Goal: Information Seeking & Learning: Understand process/instructions

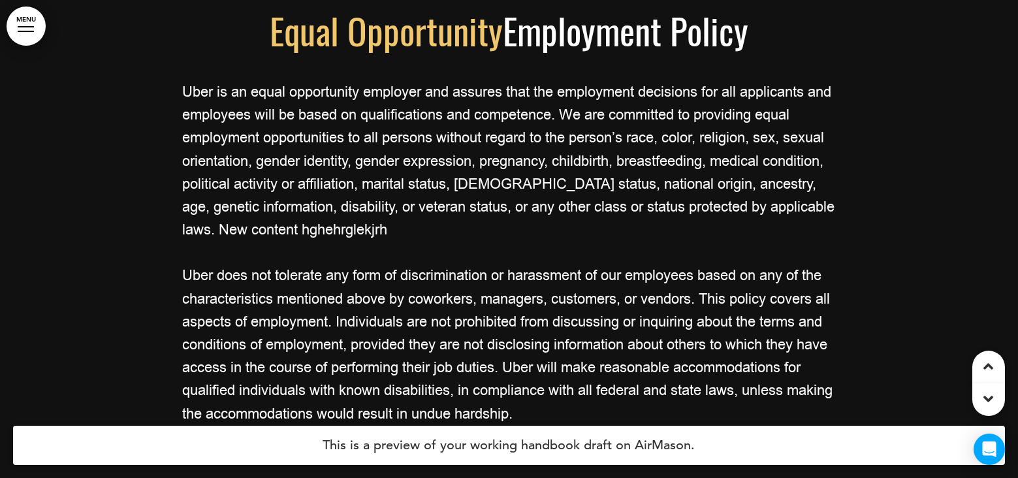
scroll to position [5304, 0]
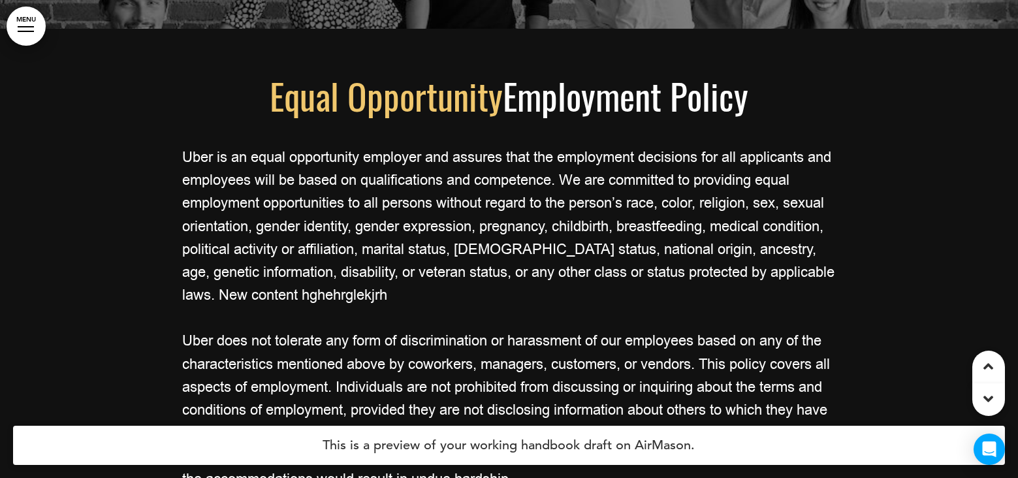
click at [460, 103] on span "Equal Opportunity" at bounding box center [386, 96] width 233 height 54
click at [356, 178] on p "Uber is an equal opportunity employer and assures that the employment decisions…" at bounding box center [509, 226] width 653 height 161
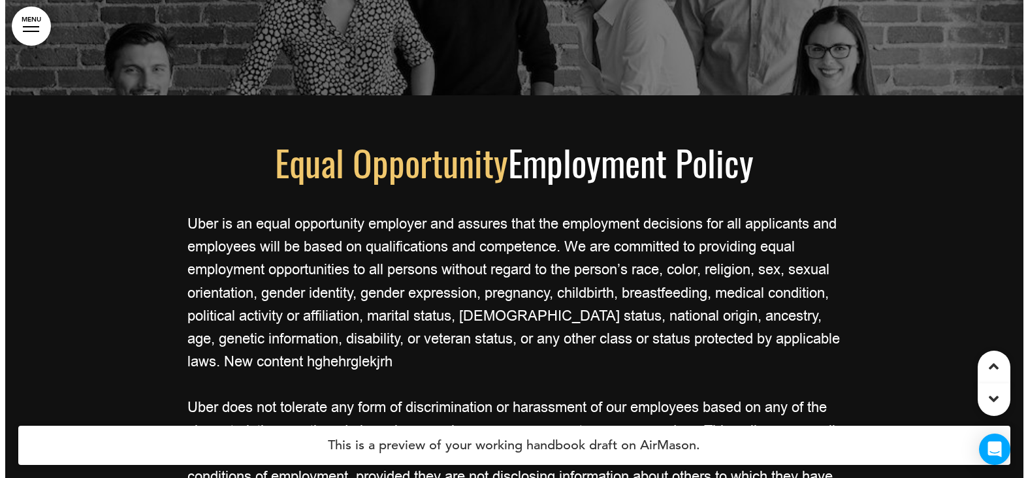
scroll to position [5110, 0]
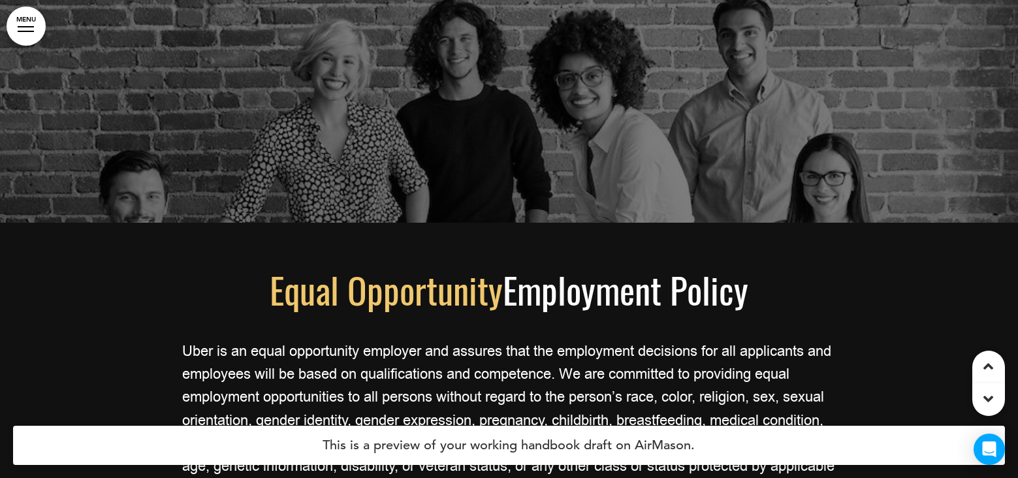
click at [23, 22] on link "MENU" at bounding box center [26, 26] width 39 height 39
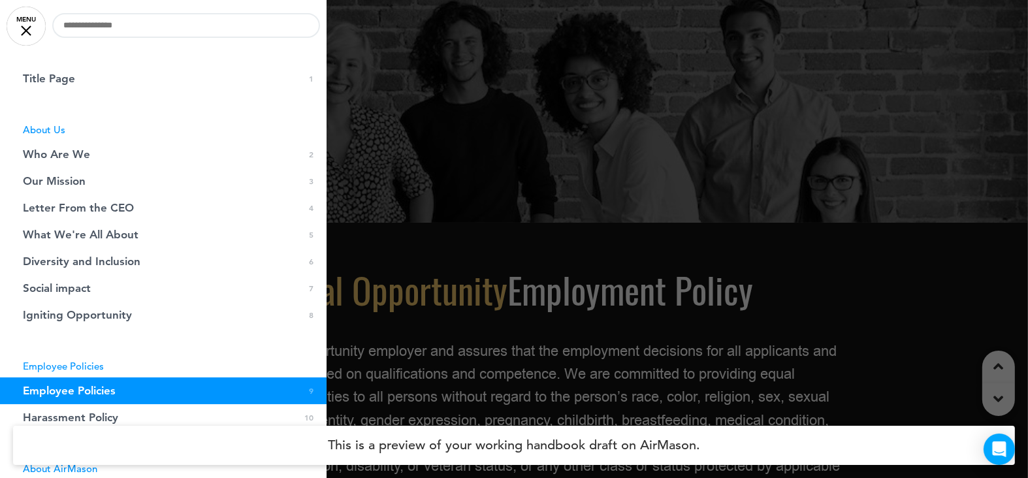
click at [105, 390] on span "Employee Policies" at bounding box center [69, 390] width 93 height 11
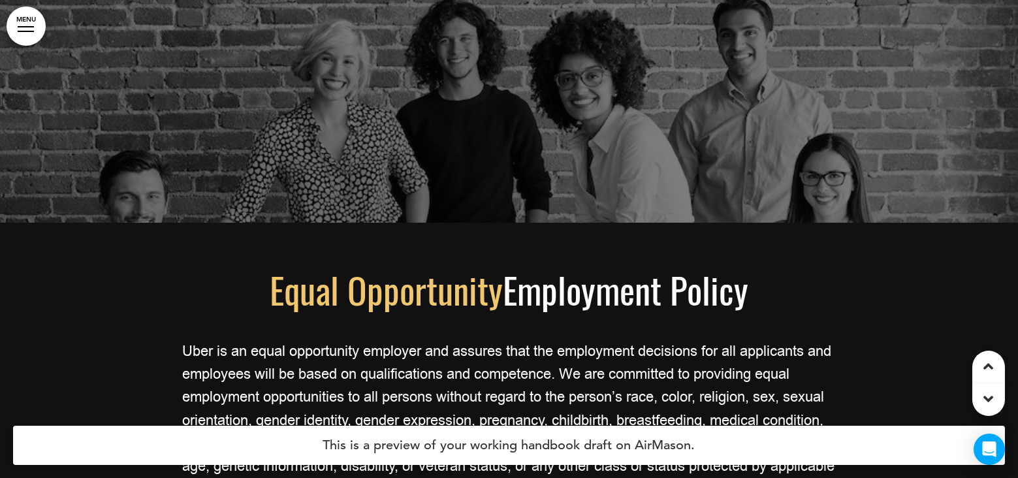
click at [23, 29] on link "MENU" at bounding box center [26, 26] width 39 height 39
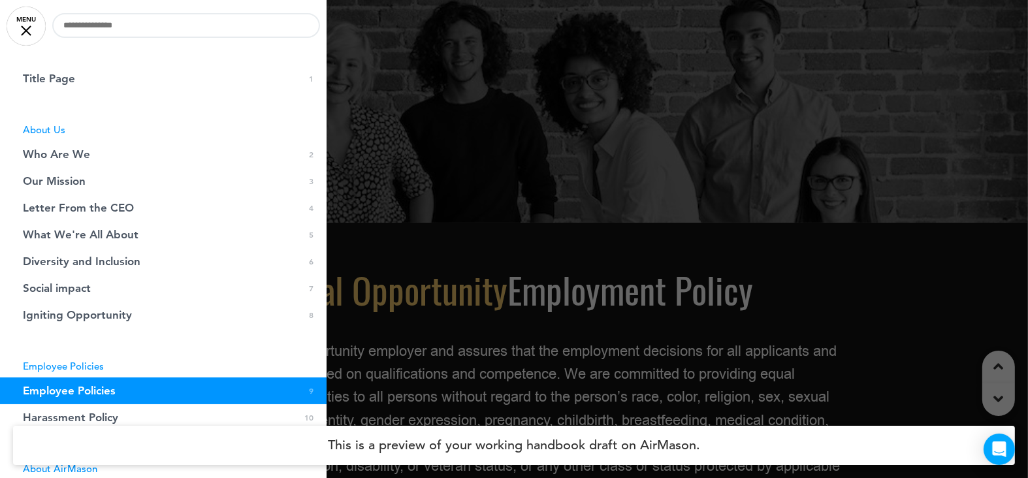
click at [33, 366] on li "Employee Policies" at bounding box center [163, 366] width 327 height 10
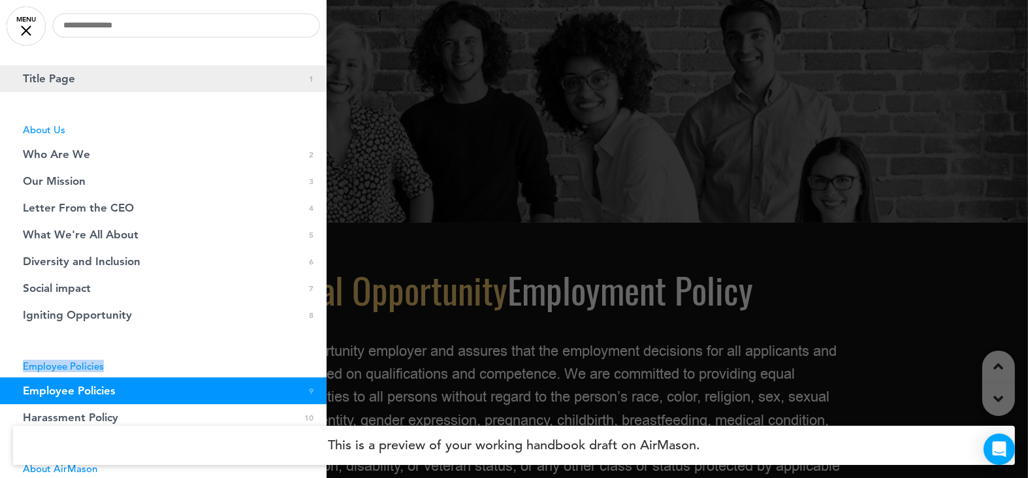
click at [44, 79] on span "Title Page" at bounding box center [49, 78] width 52 height 11
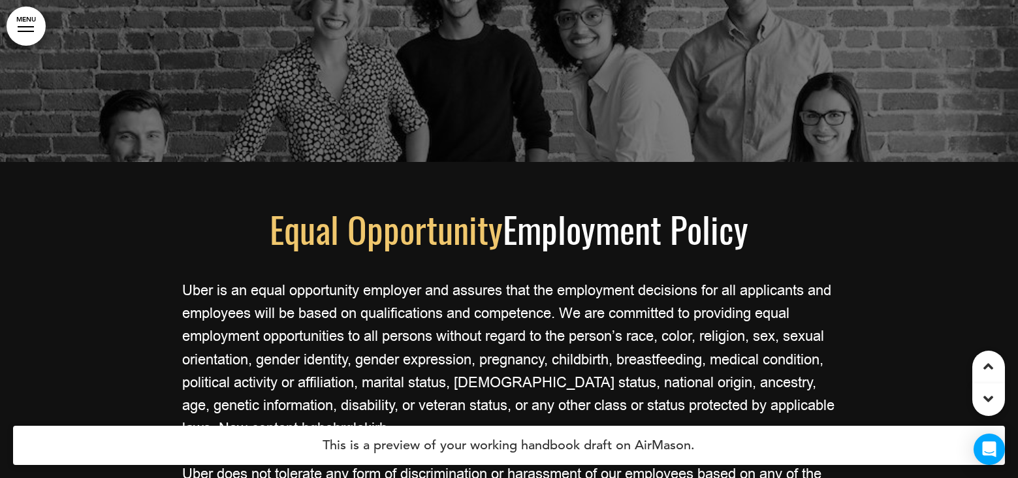
scroll to position [5160, 0]
